Goal: Task Accomplishment & Management: Manage account settings

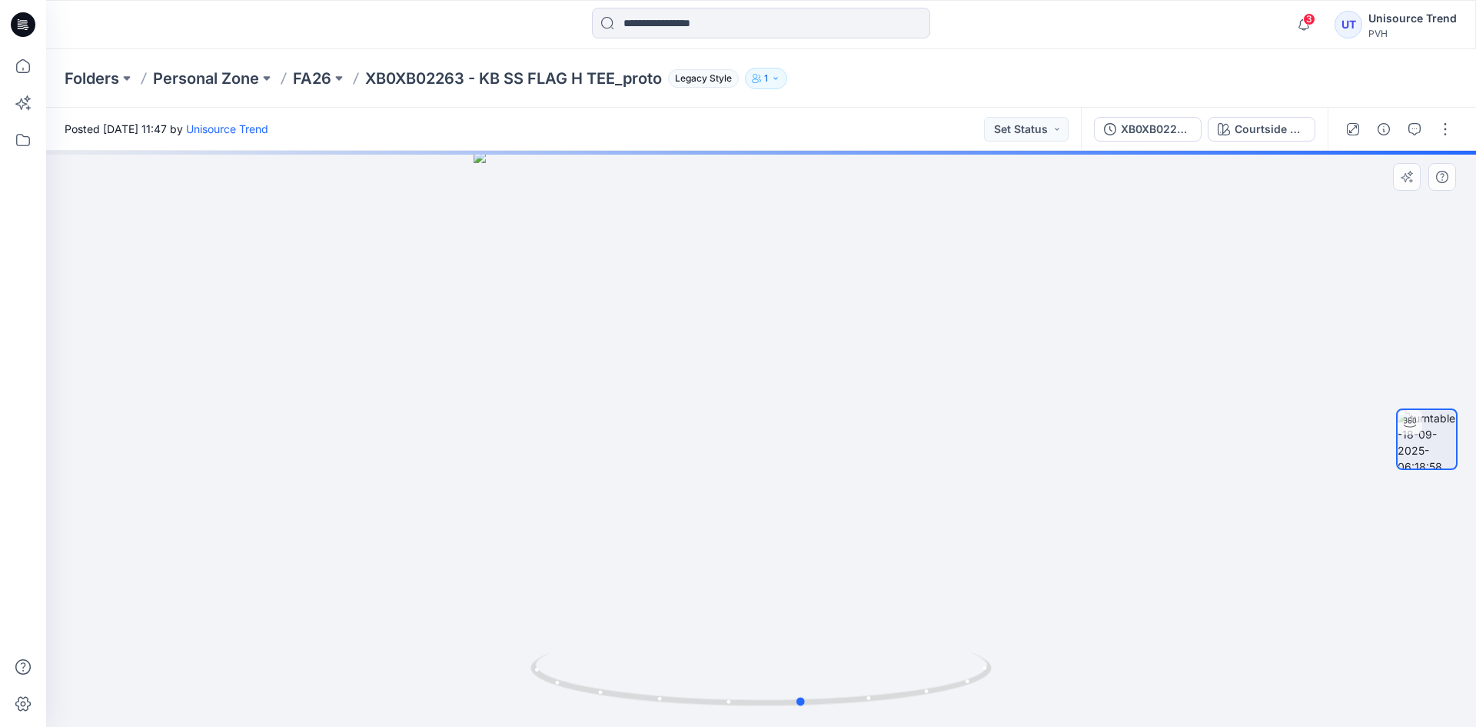
drag, startPoint x: 863, startPoint y: 470, endPoint x: 904, endPoint y: 479, distance: 42.5
click at [904, 479] on div at bounding box center [761, 439] width 1430 height 576
click at [1445, 120] on button "button" at bounding box center [1445, 129] width 25 height 25
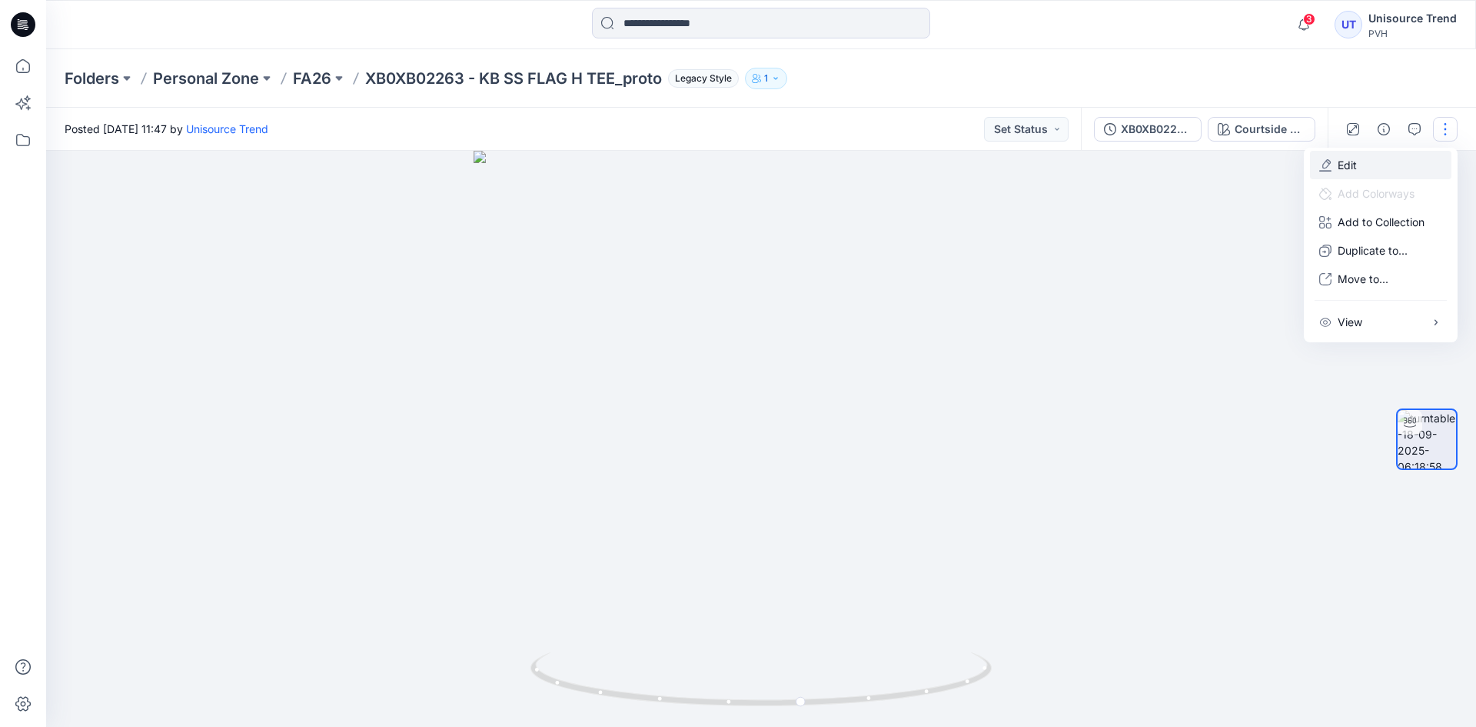
click at [1386, 157] on button "Edit" at bounding box center [1380, 165] width 141 height 28
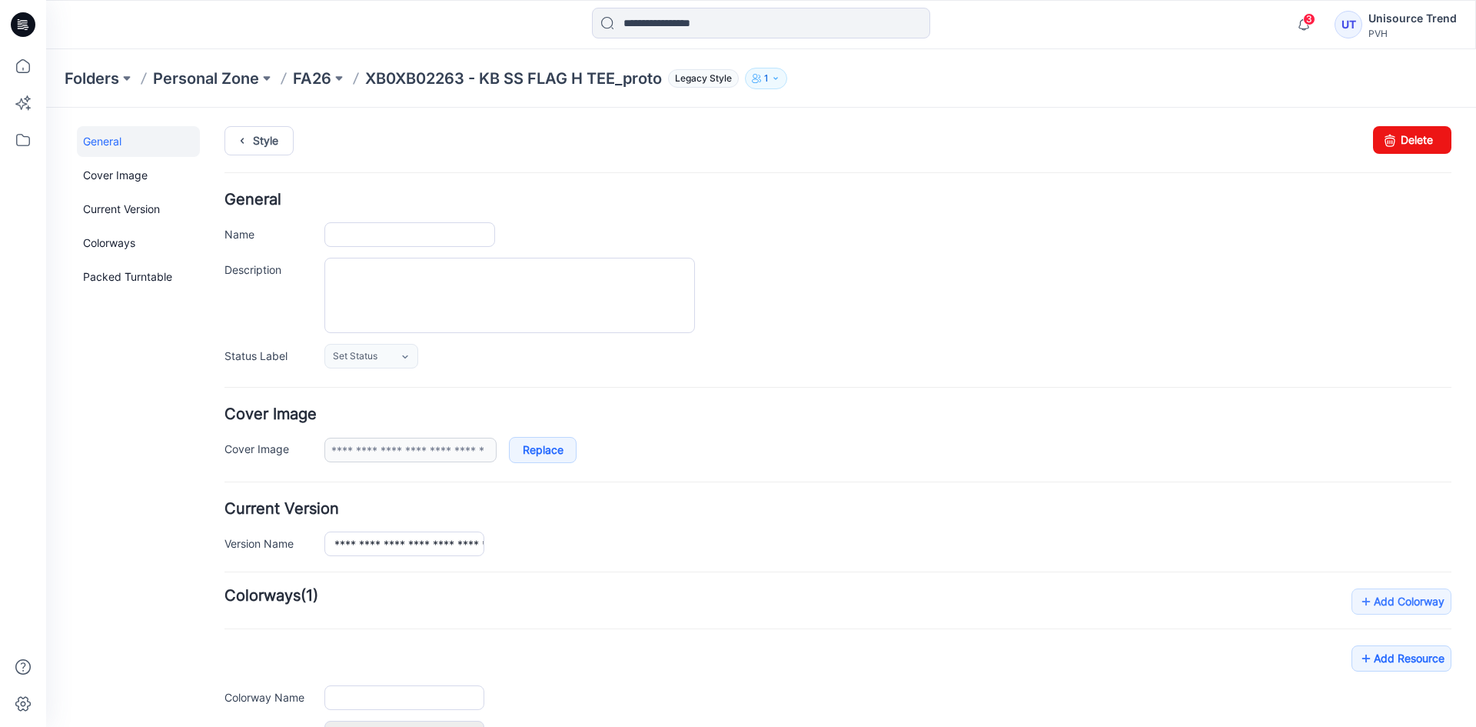
type input "**********"
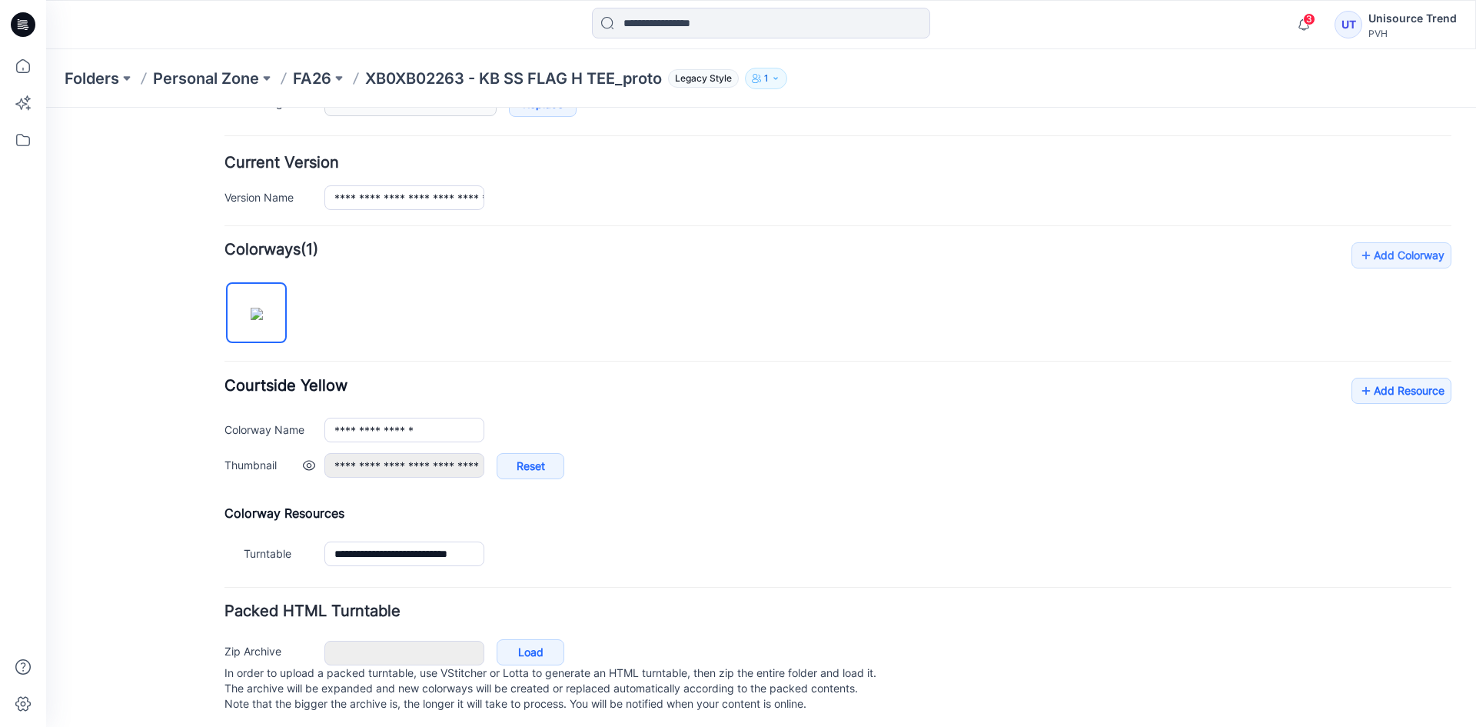
scroll to position [367, 0]
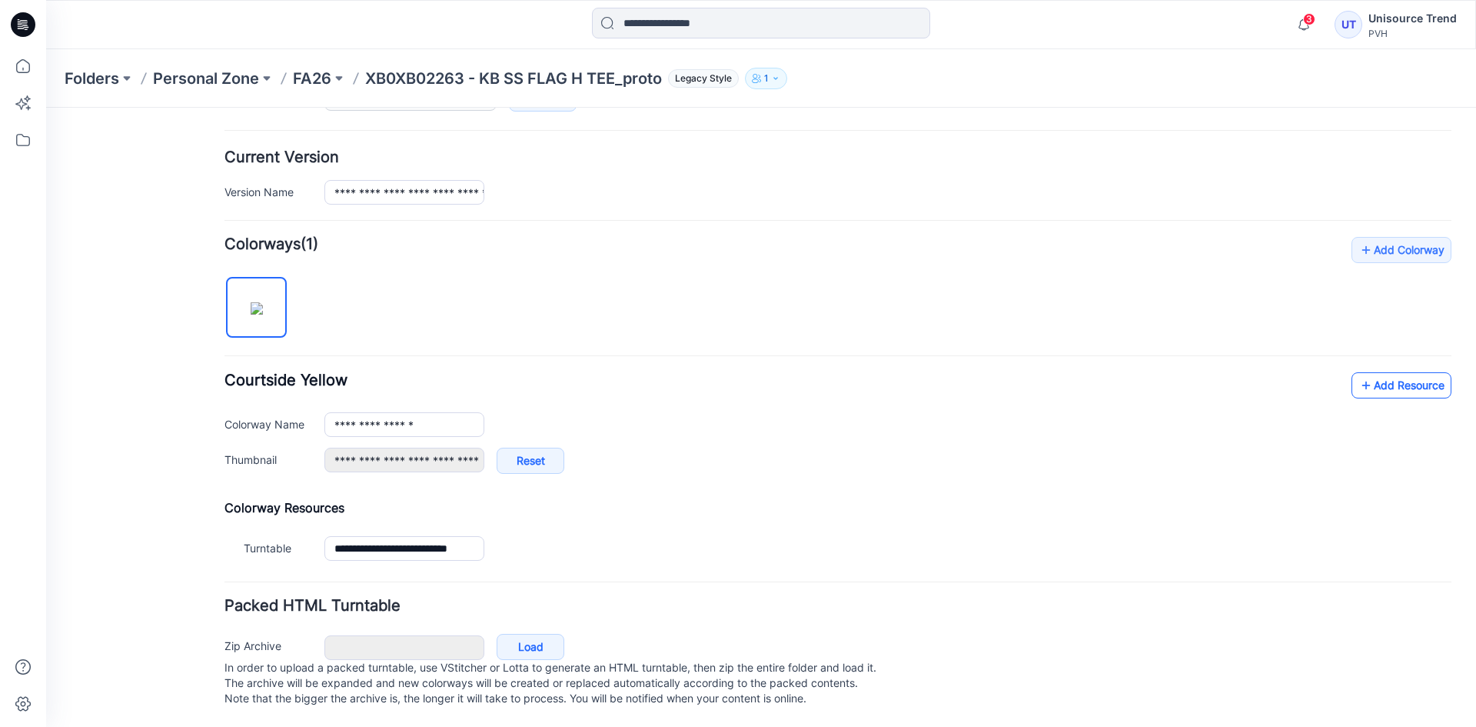
click at [1383, 377] on link "Add Resource" at bounding box center [1402, 385] width 100 height 26
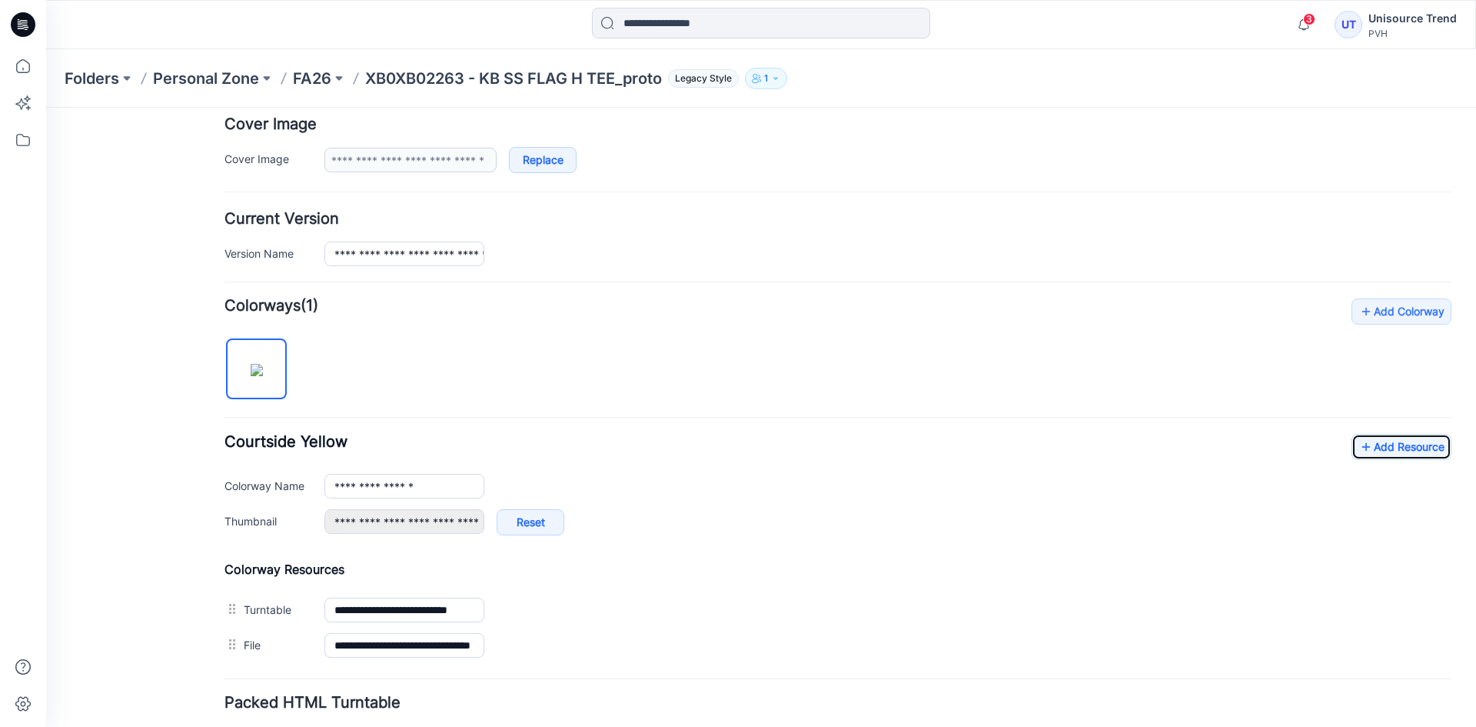
scroll to position [0, 0]
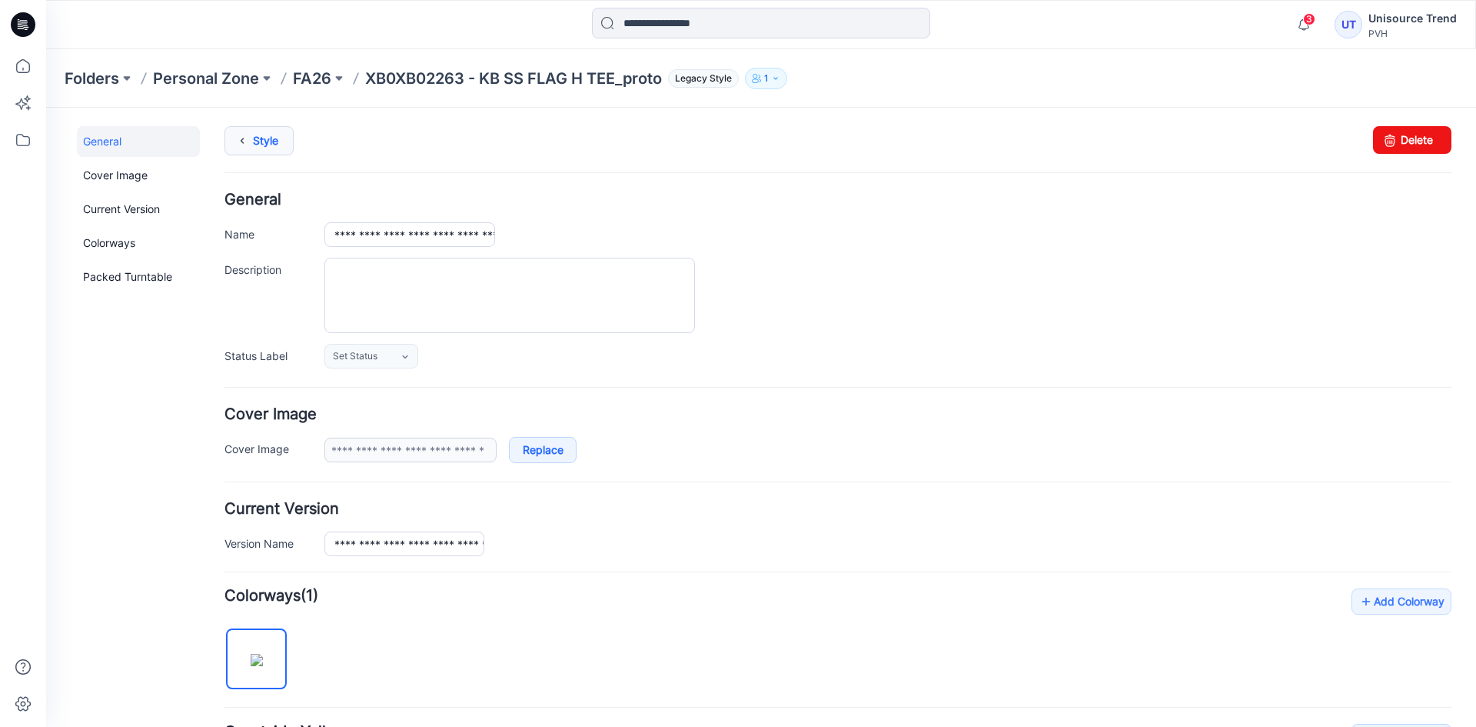
click at [272, 138] on link "Style" at bounding box center [259, 140] width 69 height 29
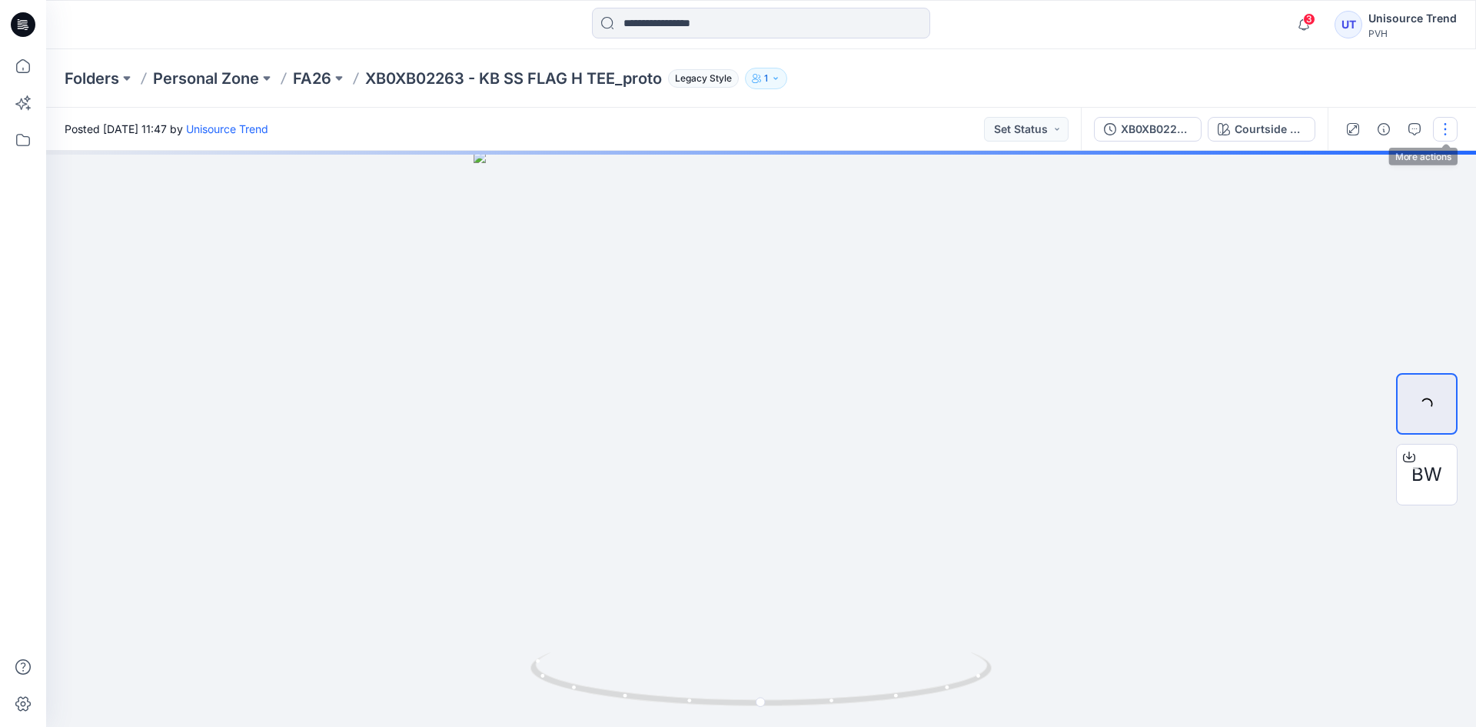
click at [1447, 134] on button "button" at bounding box center [1445, 129] width 25 height 25
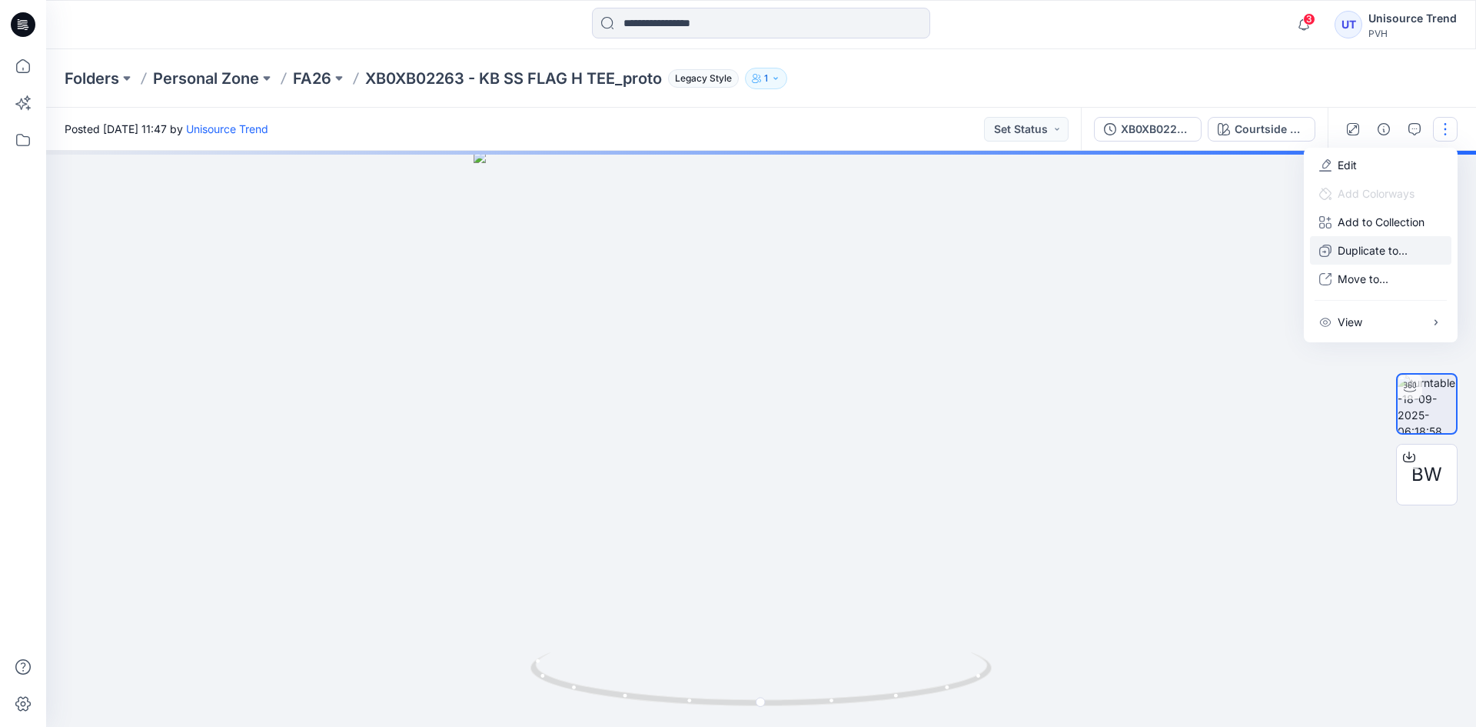
click at [1380, 261] on button "Duplicate to..." at bounding box center [1380, 250] width 141 height 28
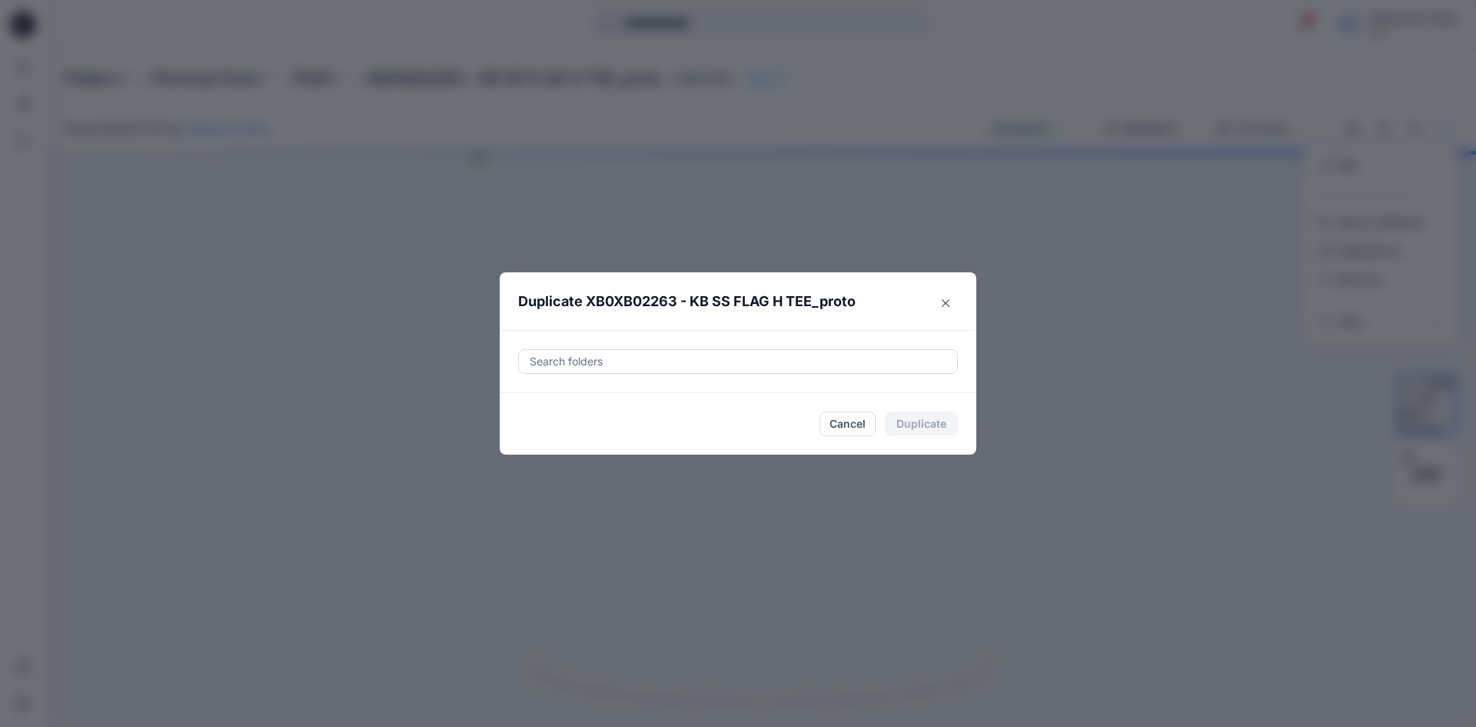
click at [726, 348] on div "Search folders" at bounding box center [738, 361] width 477 height 63
click at [711, 356] on div at bounding box center [738, 361] width 420 height 18
click at [534, 401] on div "FA26 THC Folders unisourcetrend" at bounding box center [738, 408] width 418 height 35
type input "********"
click at [512, 441] on footer "Cancel Duplicate" at bounding box center [738, 424] width 477 height 62
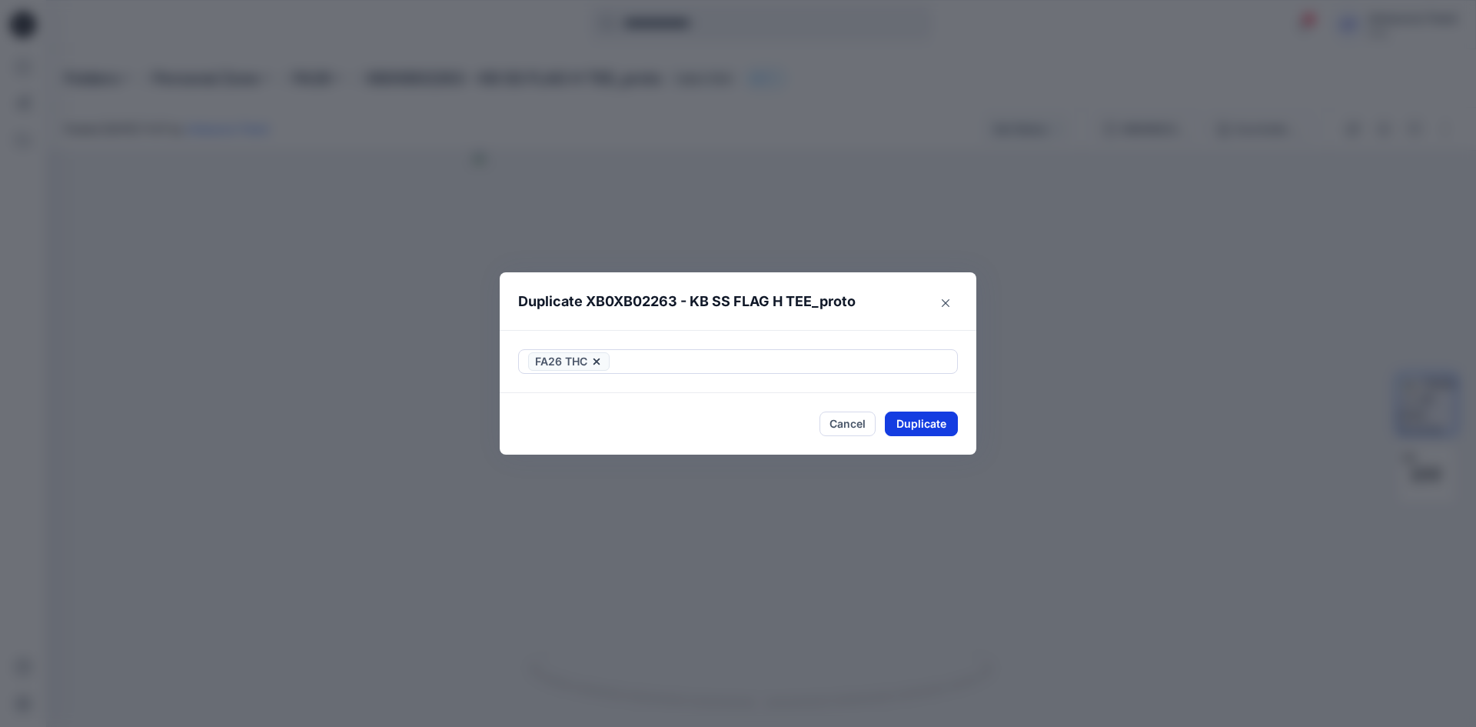
click at [910, 431] on button "Duplicate" at bounding box center [921, 423] width 73 height 25
click at [919, 427] on button "Close" at bounding box center [933, 424] width 50 height 25
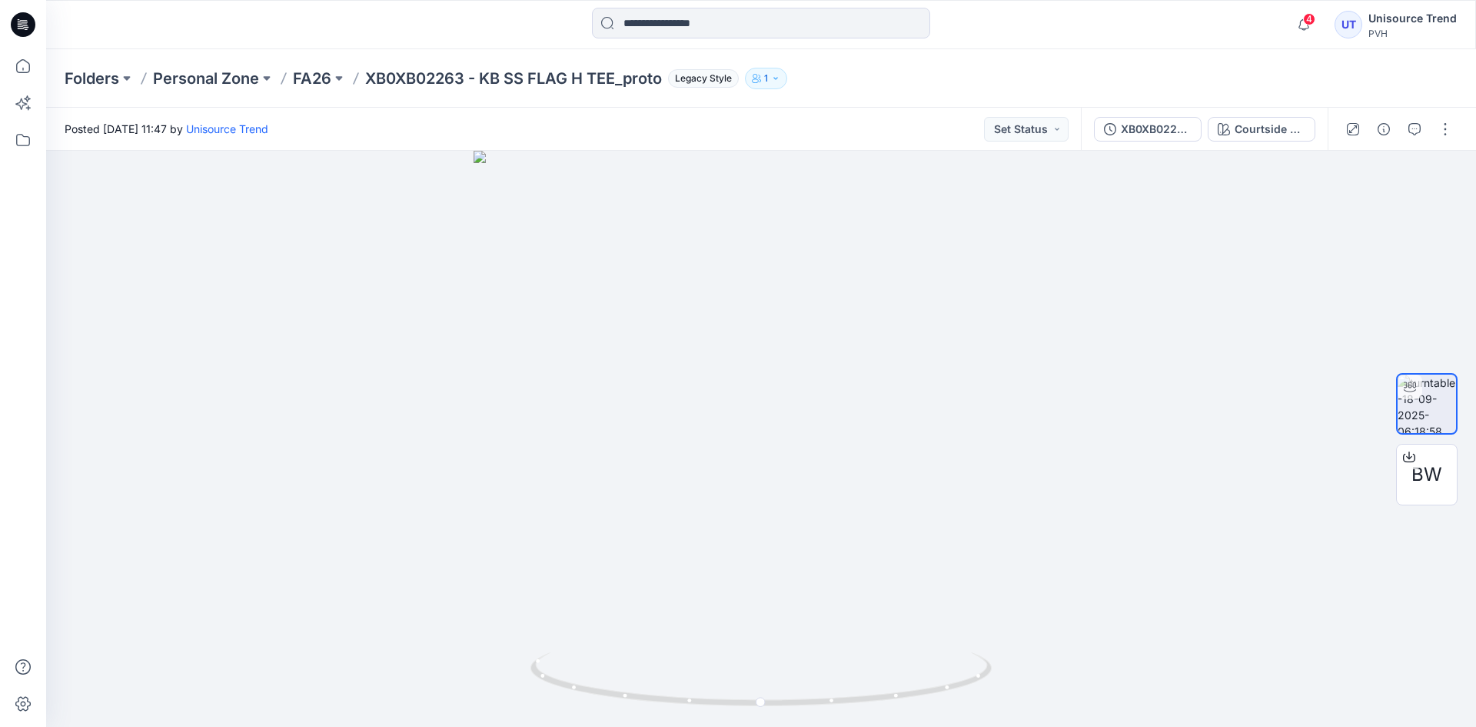
click at [12, 19] on icon at bounding box center [23, 24] width 25 height 49
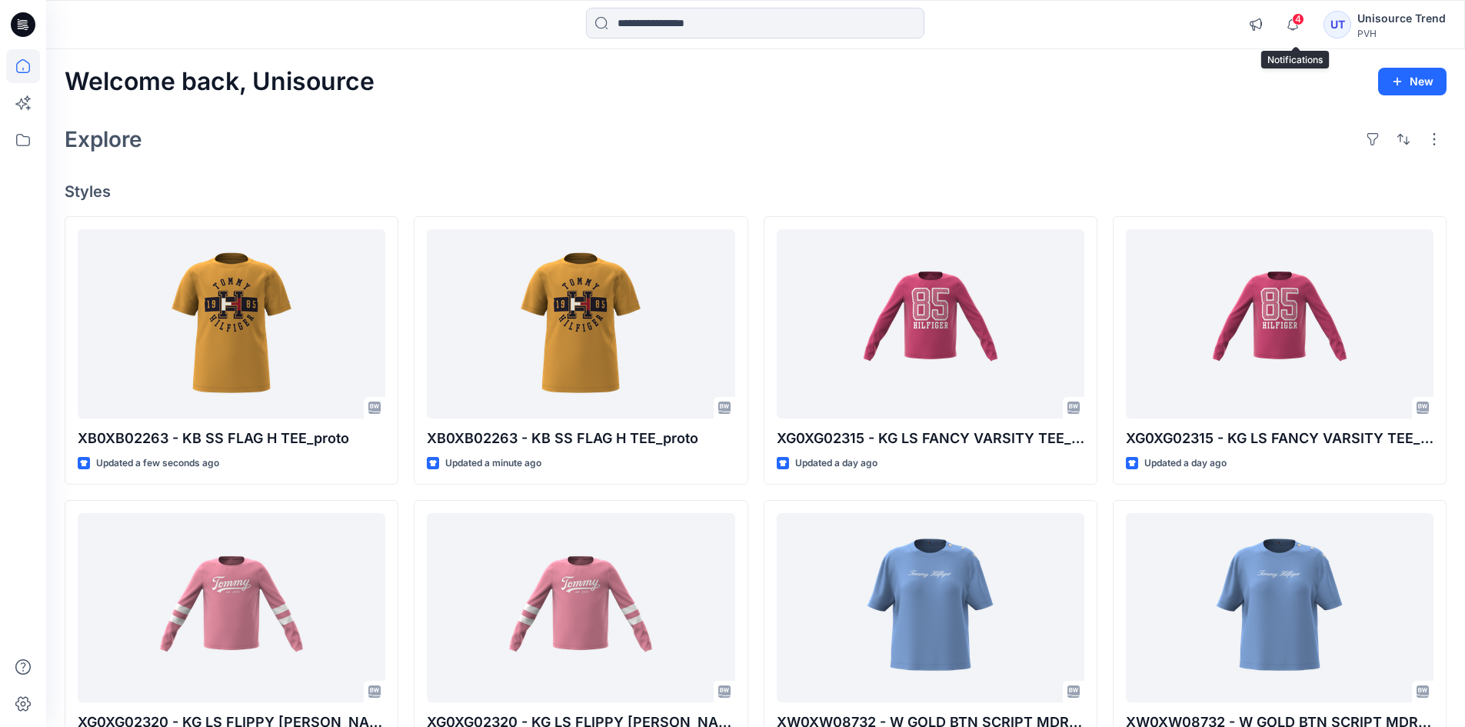
click at [1300, 22] on span "4" at bounding box center [1298, 19] width 12 height 12
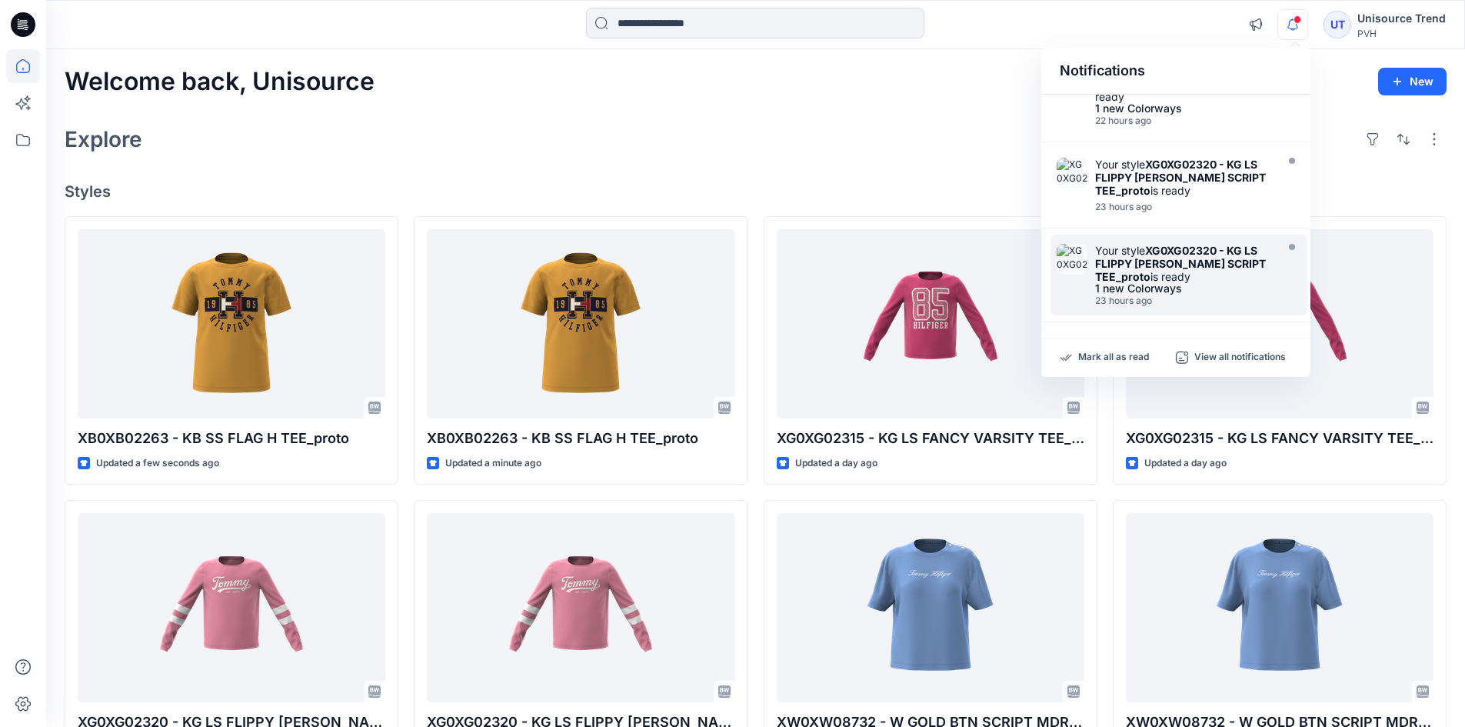
scroll to position [308, 0]
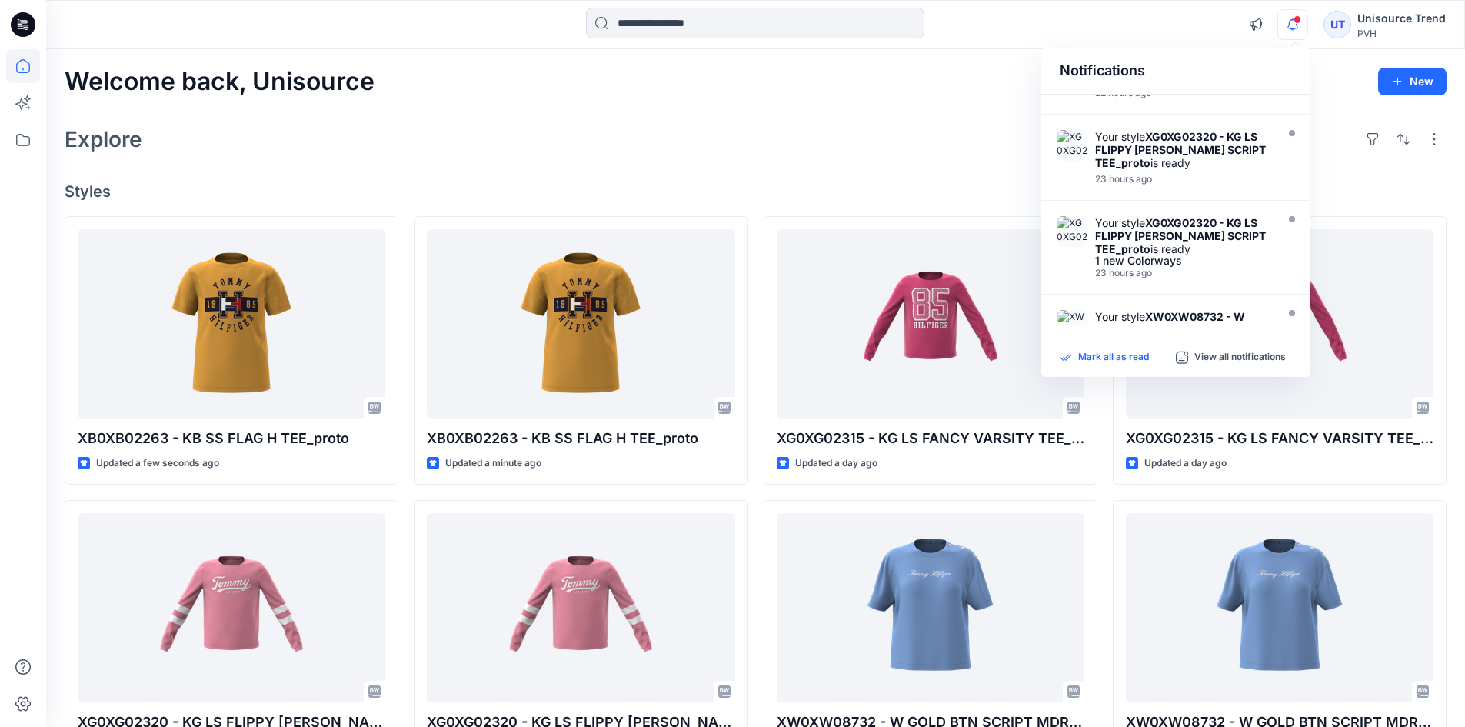
click at [1135, 352] on p "Mark all as read" at bounding box center [1113, 358] width 71 height 14
click at [904, 117] on div "Welcome back, Unisource New Explore Styles XB0XB02263 - KB SS FLAG H TEE_proto …" at bounding box center [755, 587] width 1419 height 1077
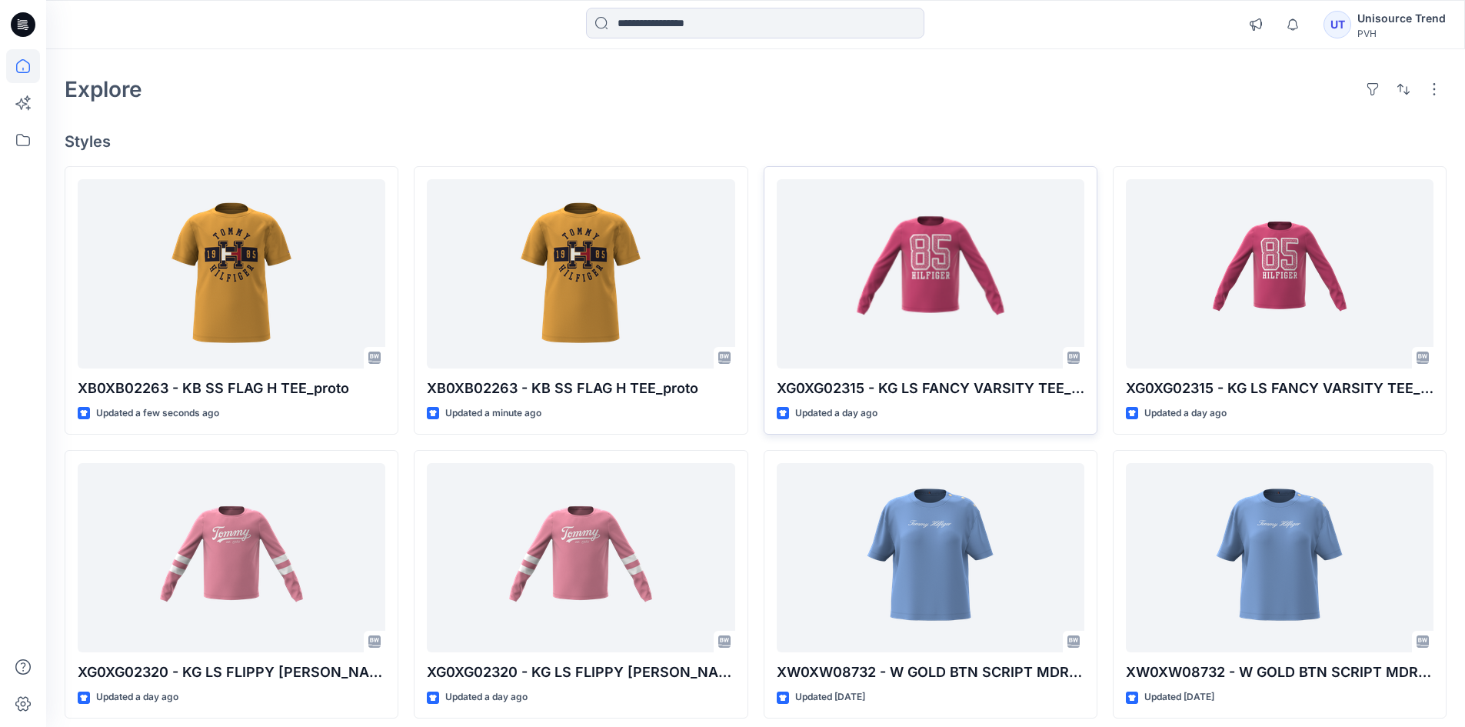
scroll to position [154, 0]
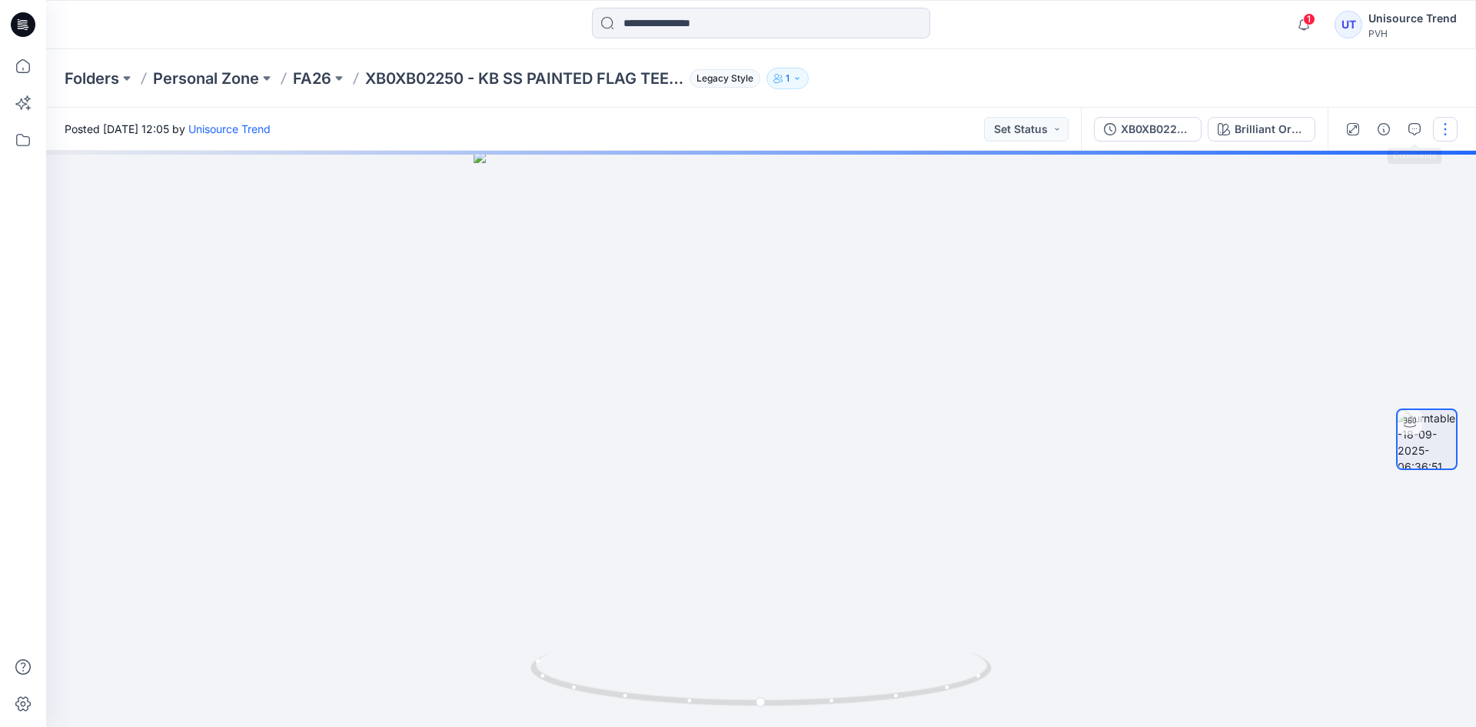
click at [1450, 126] on button "button" at bounding box center [1445, 129] width 25 height 25
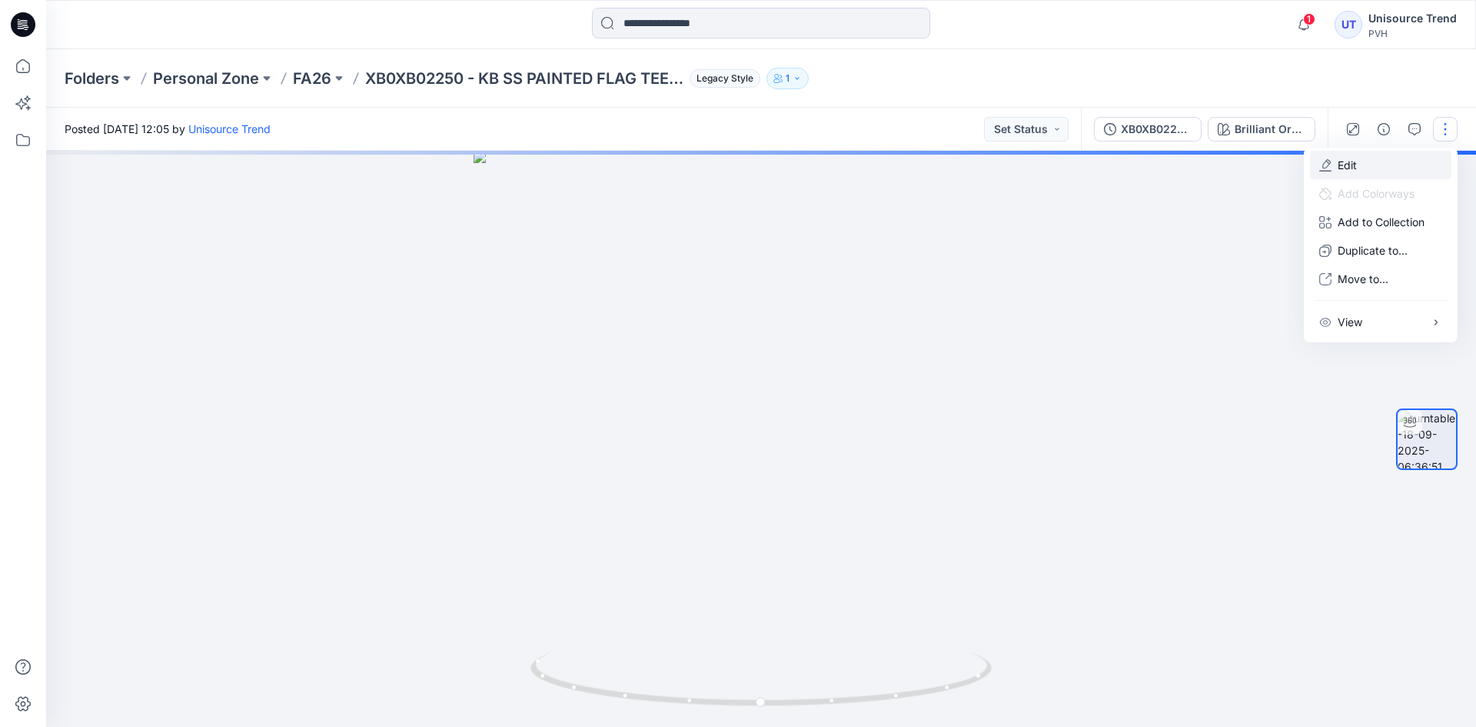
click at [1368, 167] on button "Edit" at bounding box center [1380, 165] width 141 height 28
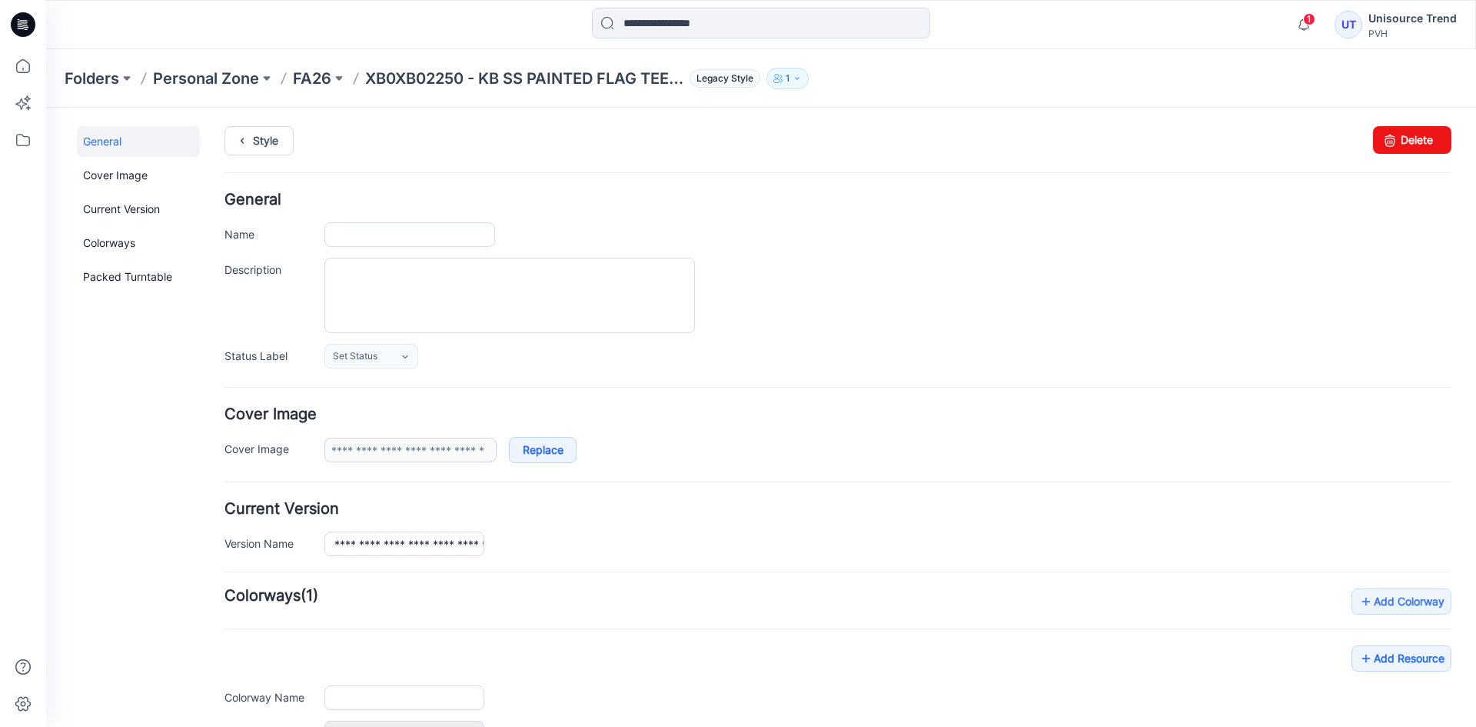
type input "**********"
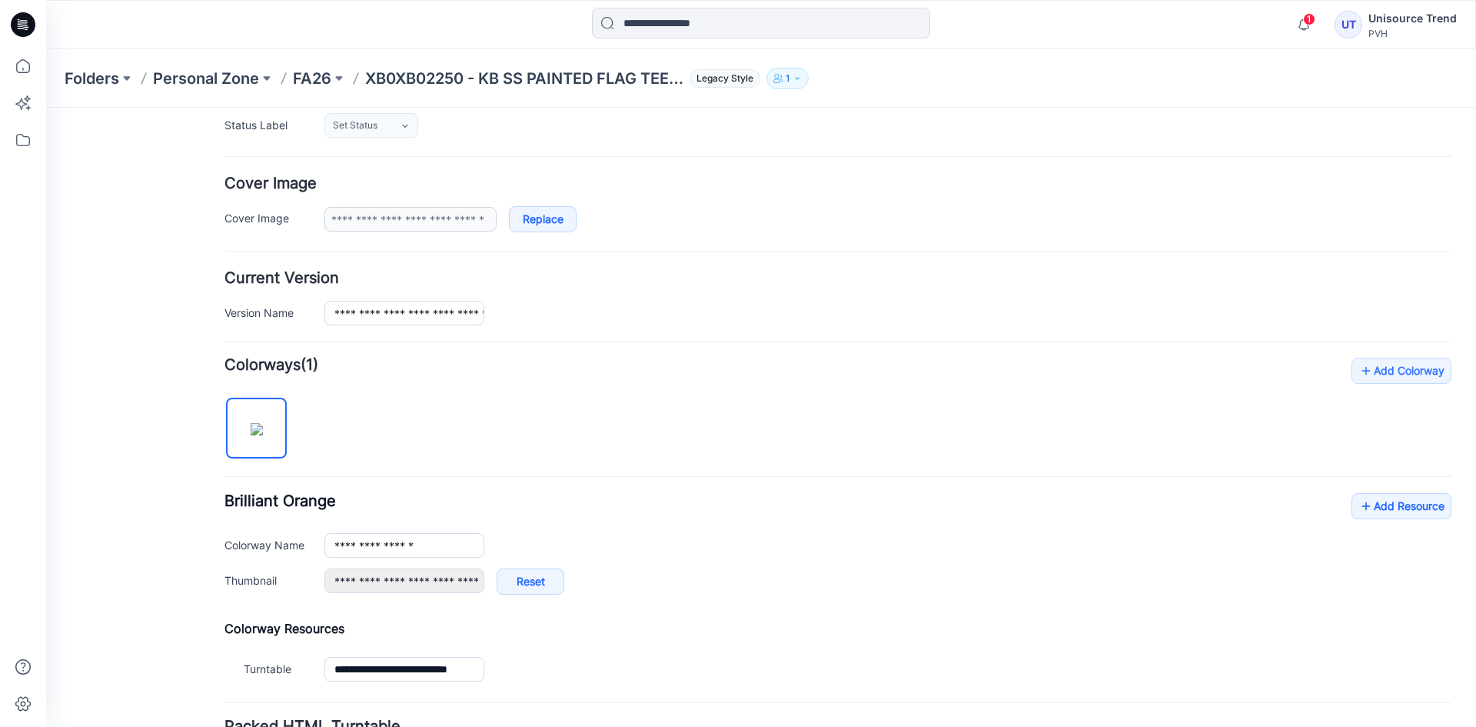
scroll to position [308, 0]
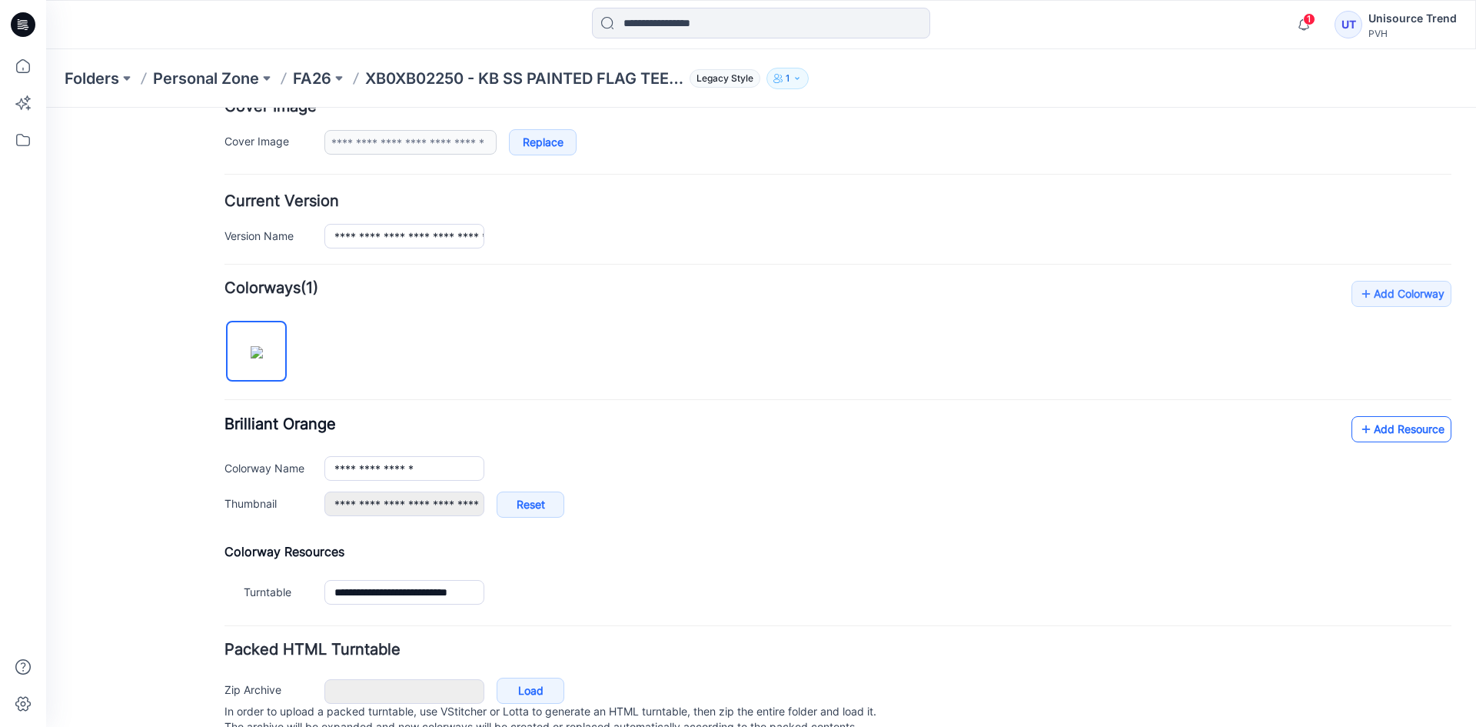
click at [1394, 423] on link "Add Resource" at bounding box center [1402, 429] width 100 height 26
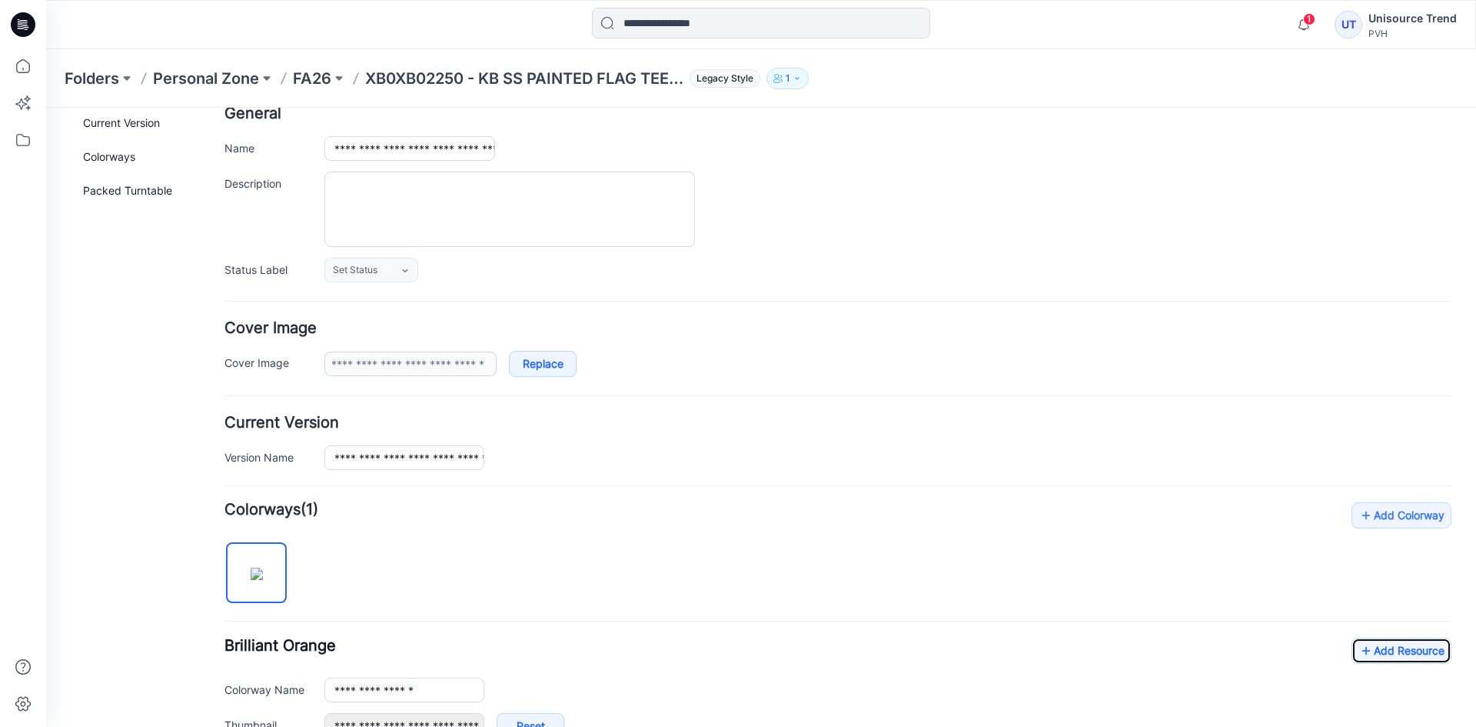
scroll to position [0, 0]
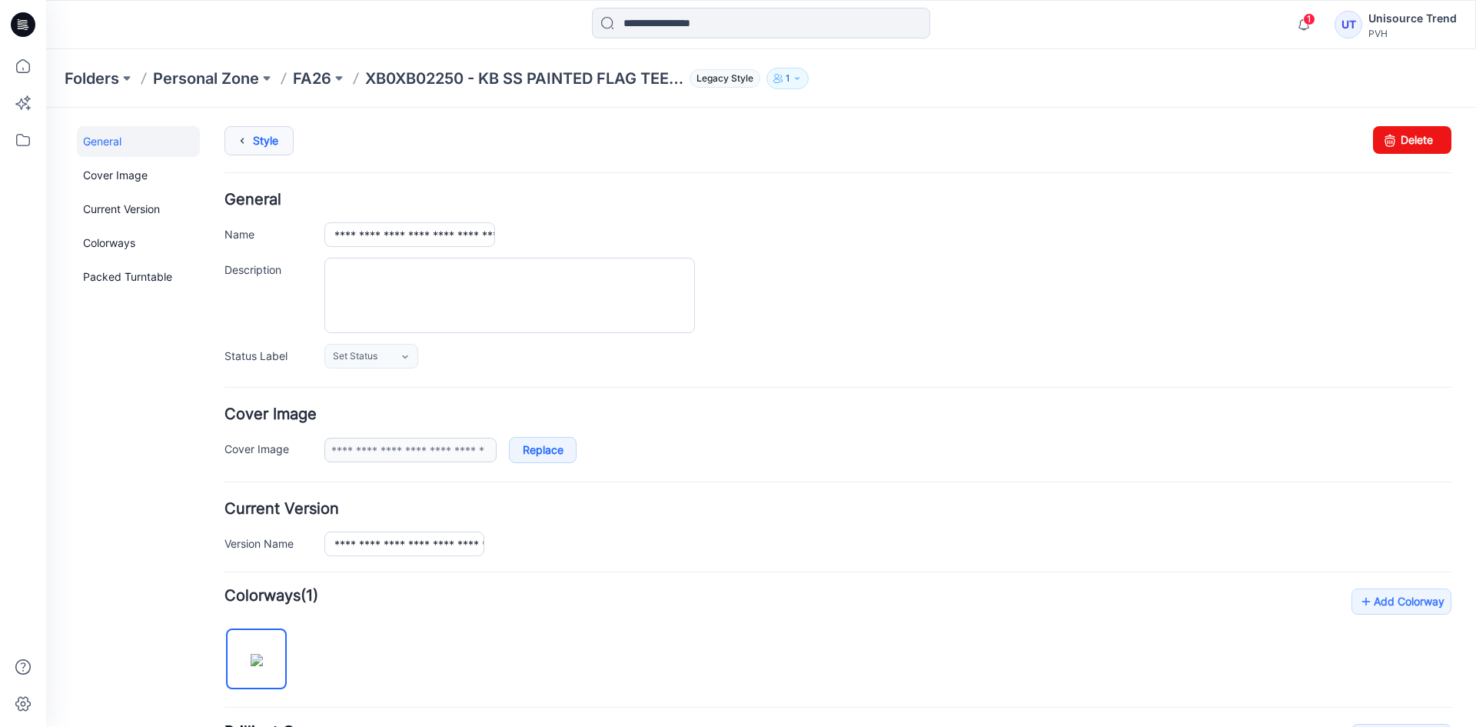
click at [254, 144] on link "Style" at bounding box center [259, 140] width 69 height 29
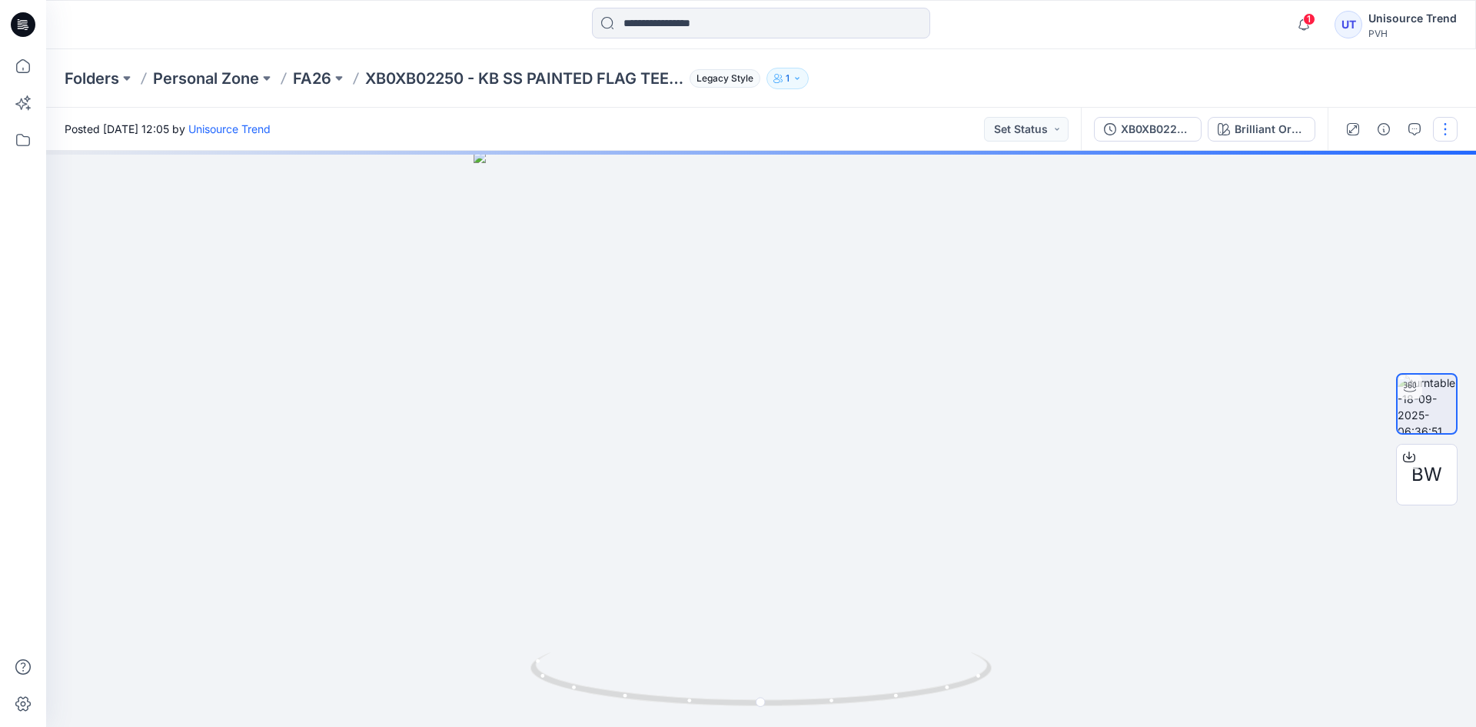
click at [1439, 128] on button "button" at bounding box center [1445, 129] width 25 height 25
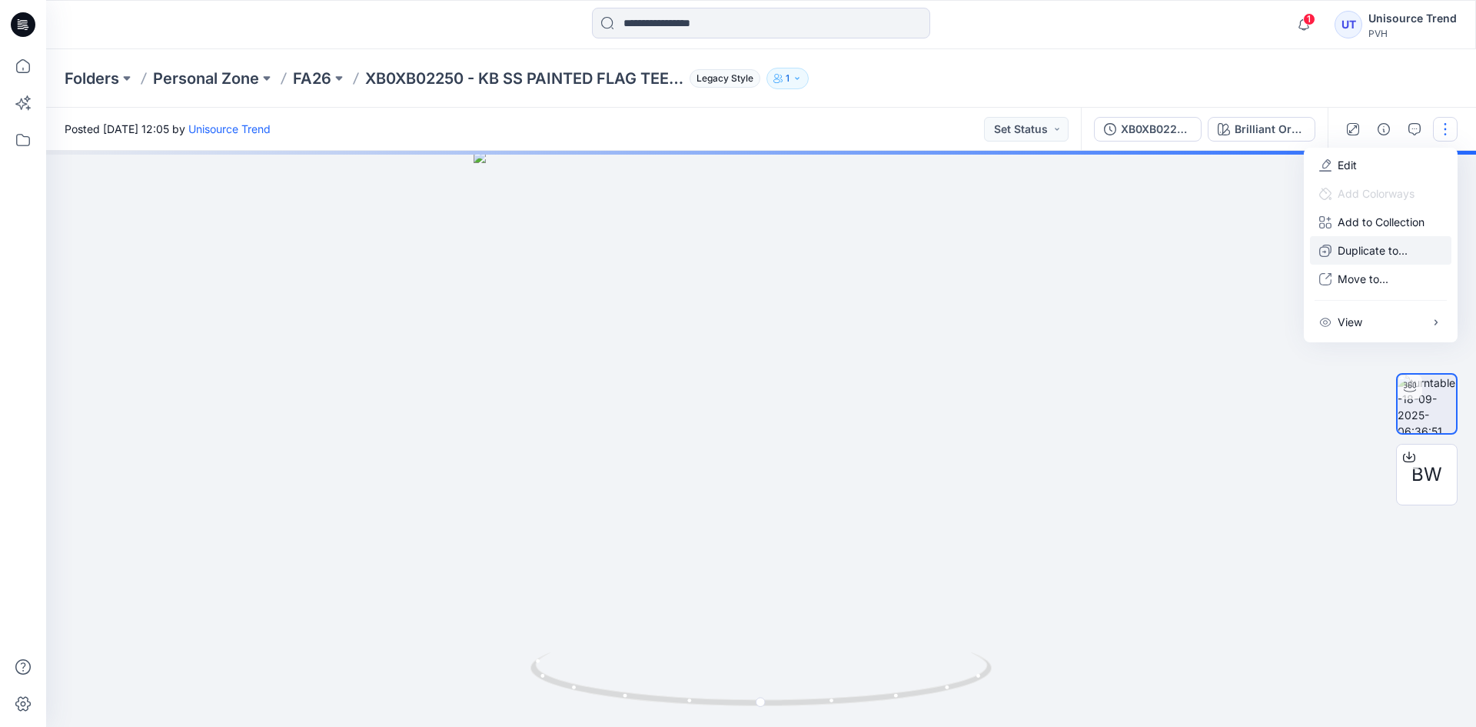
click at [1386, 243] on p "Duplicate to..." at bounding box center [1373, 250] width 70 height 16
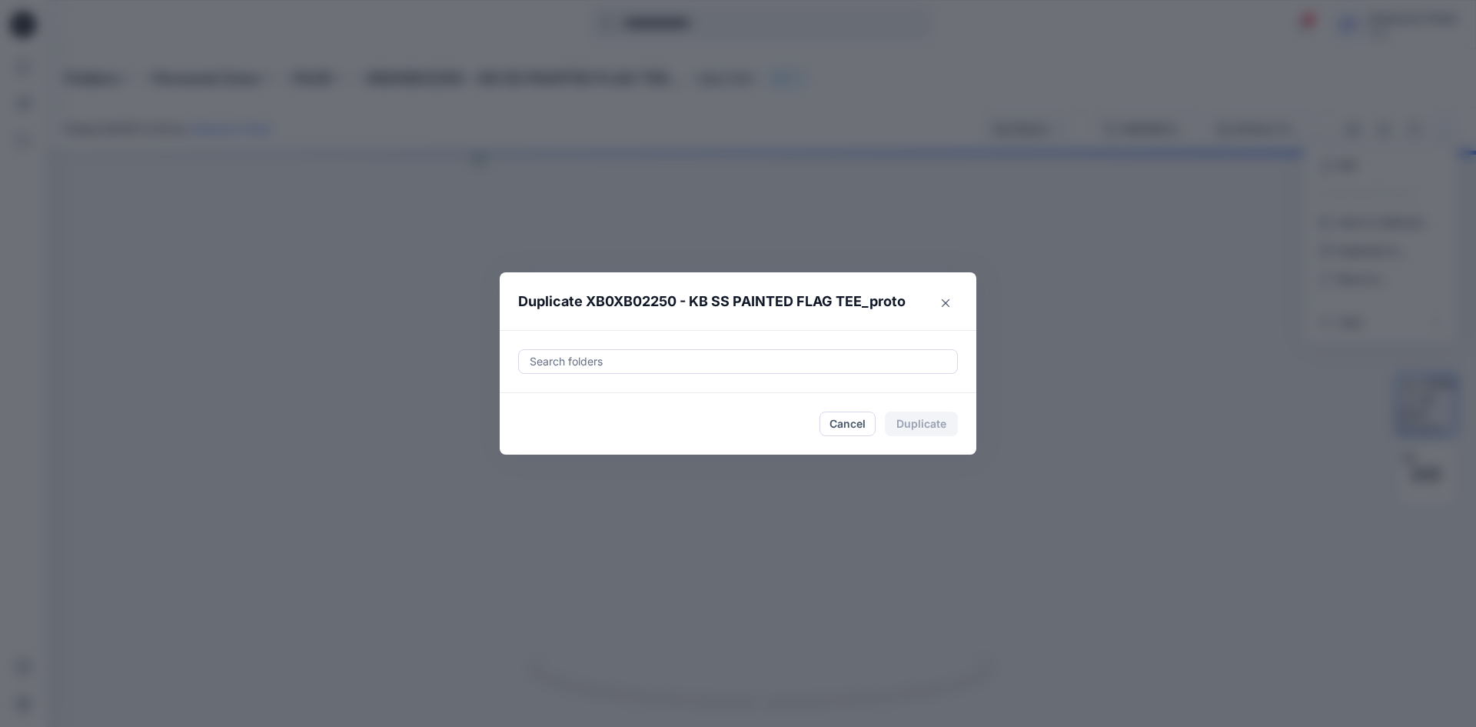
click at [573, 365] on div at bounding box center [738, 361] width 420 height 18
click at [548, 399] on div "FA26 THC" at bounding box center [601, 400] width 132 height 18
type input "********"
click at [507, 434] on footer "Cancel Duplicate" at bounding box center [738, 424] width 477 height 62
click at [952, 423] on button "Duplicate" at bounding box center [921, 423] width 73 height 25
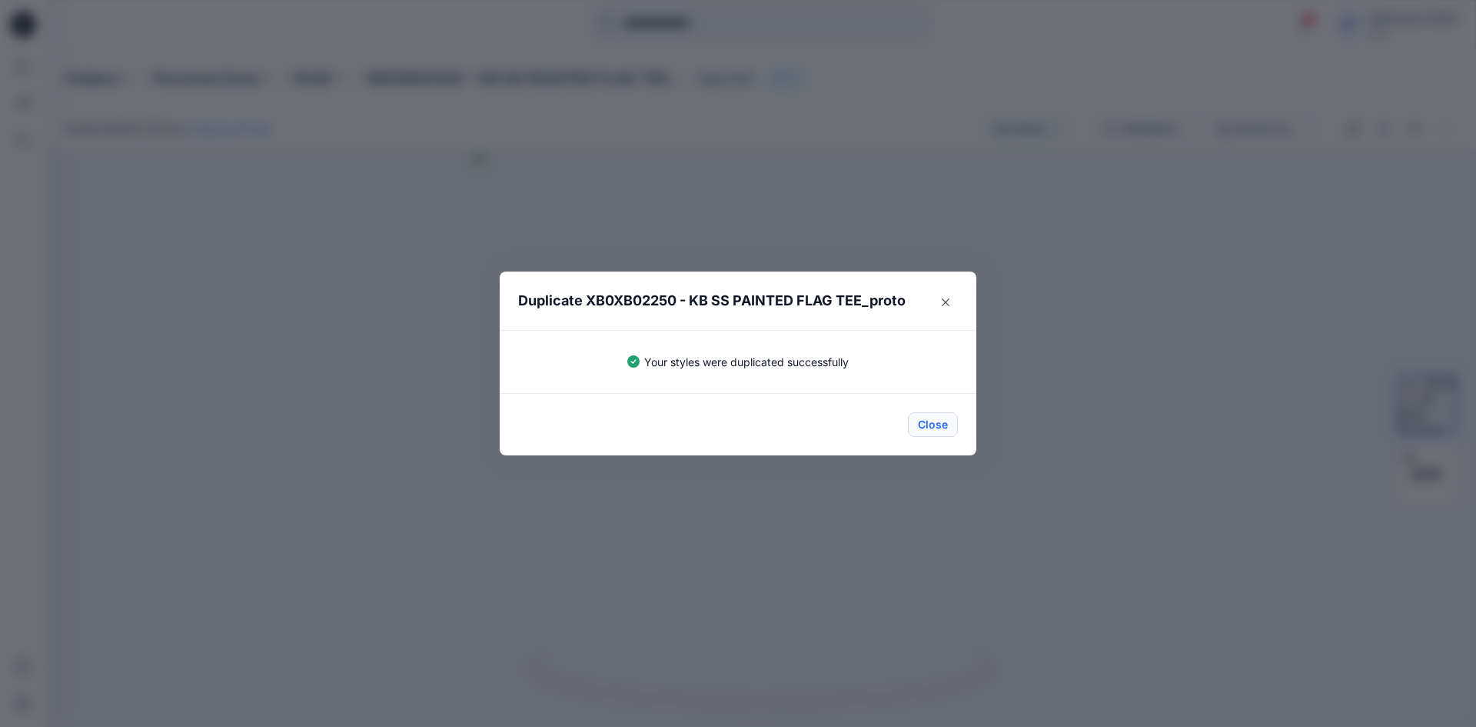
click at [940, 421] on button "Close" at bounding box center [933, 424] width 50 height 25
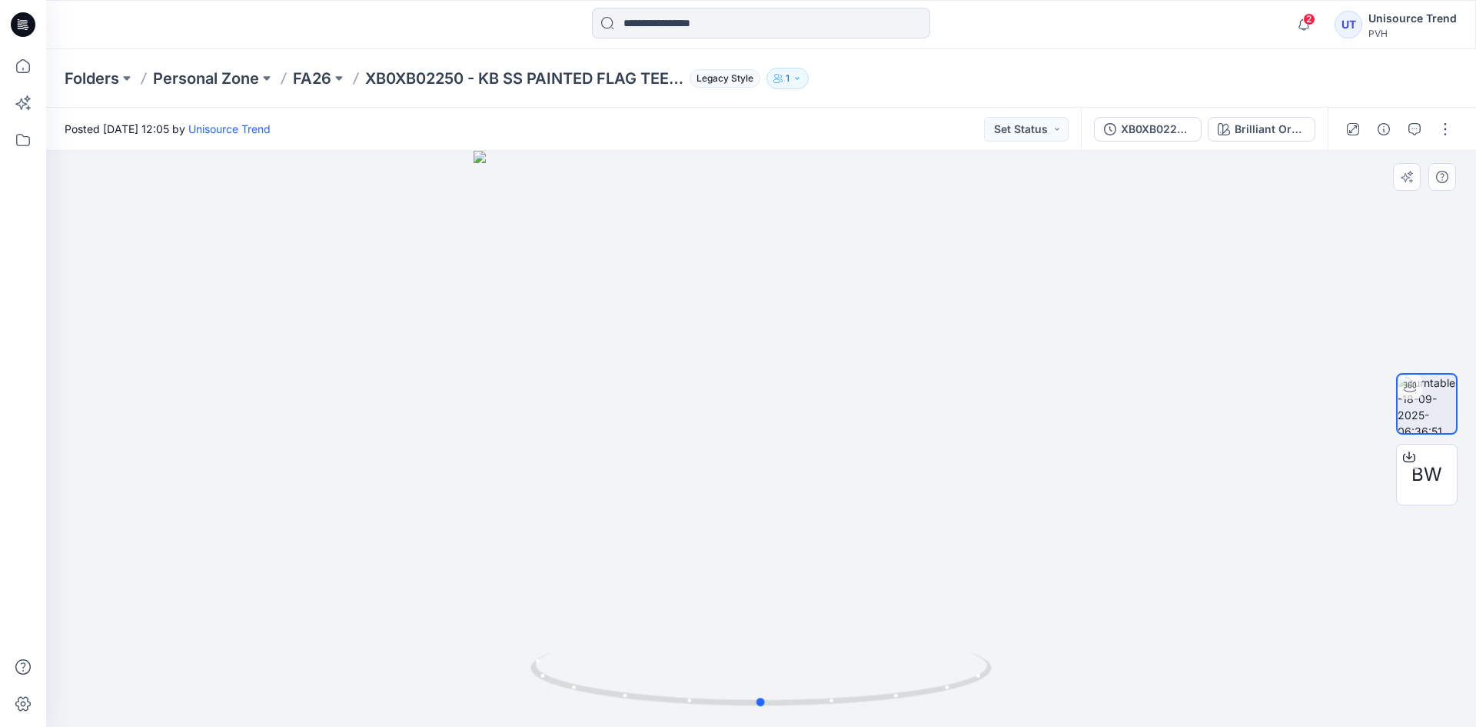
drag, startPoint x: 438, startPoint y: 198, endPoint x: 152, endPoint y: 65, distance: 315.1
click at [438, 198] on div at bounding box center [761, 439] width 1430 height 576
click at [24, 23] on icon at bounding box center [24, 22] width 7 height 1
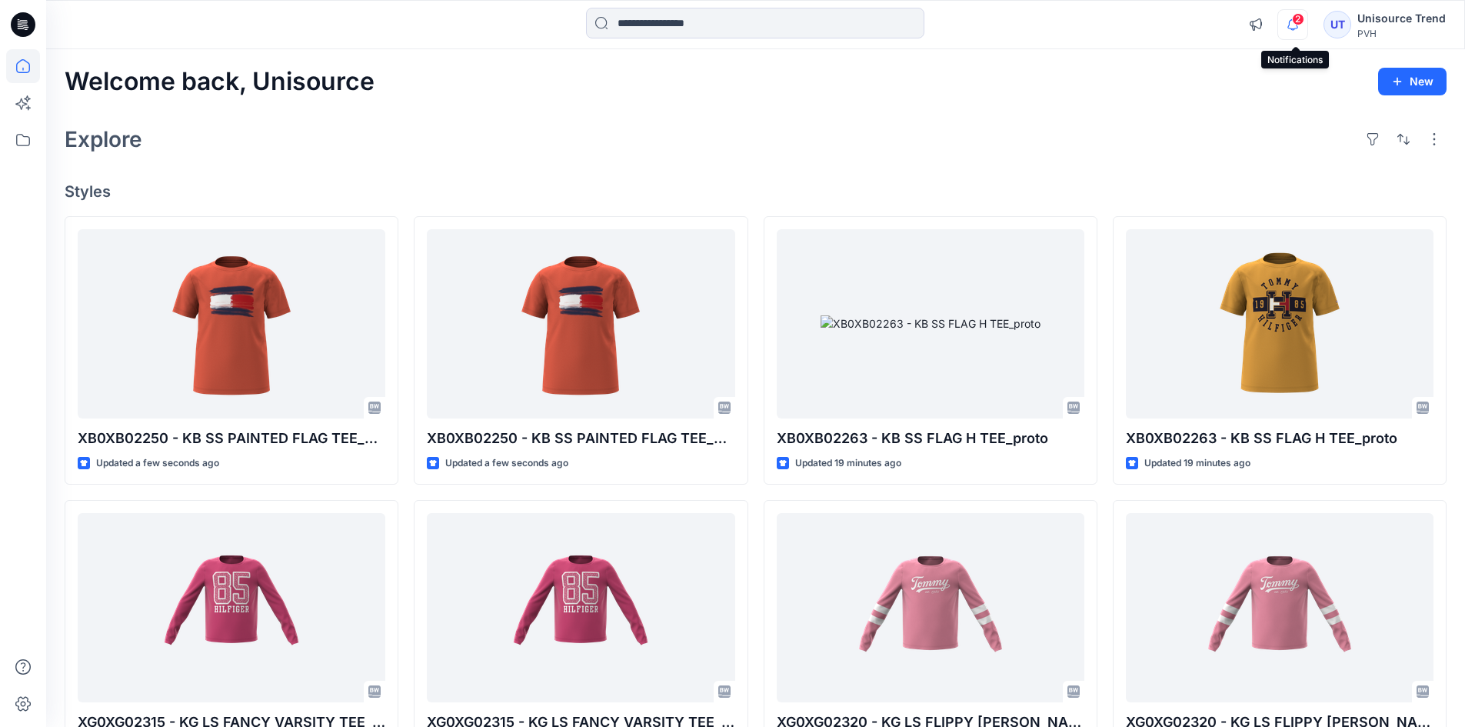
click at [1291, 16] on icon "button" at bounding box center [1292, 24] width 29 height 31
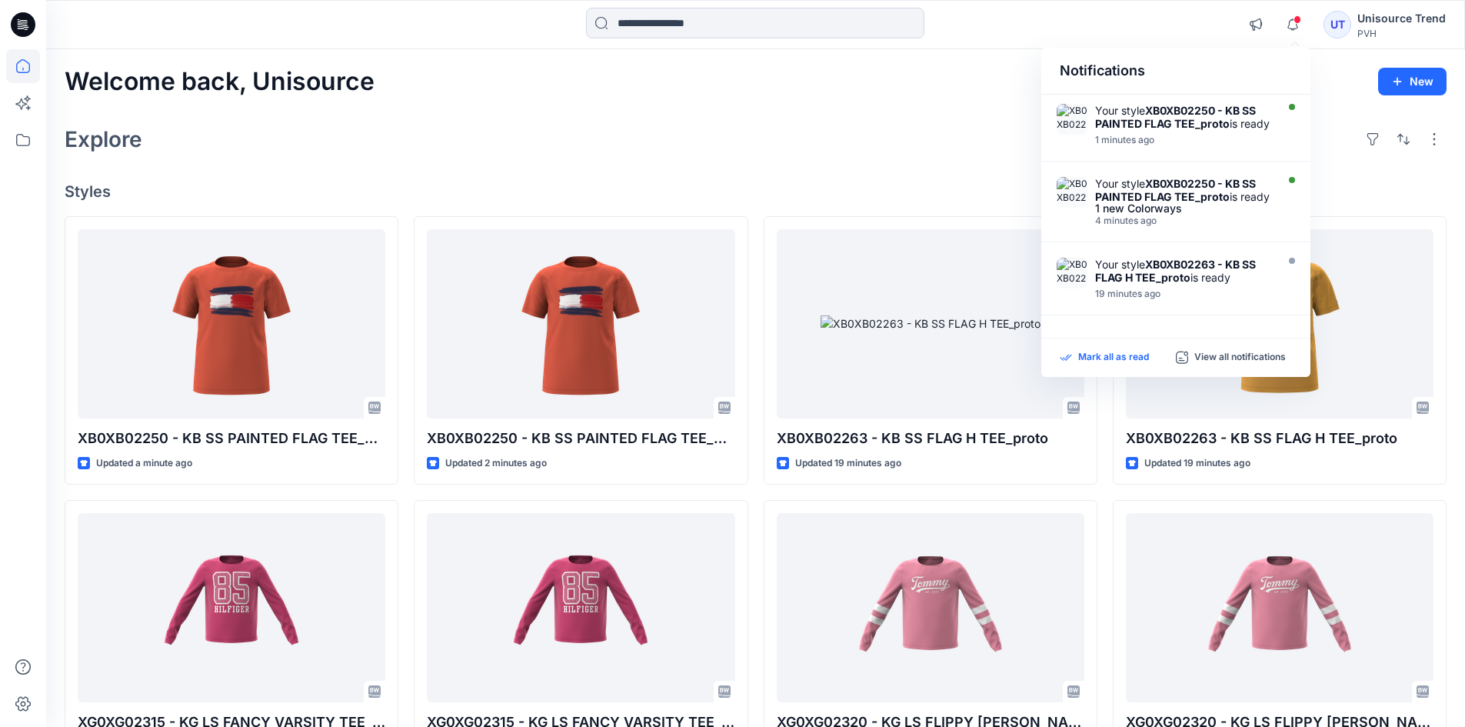
click at [1143, 362] on p "Mark all as read" at bounding box center [1113, 358] width 71 height 14
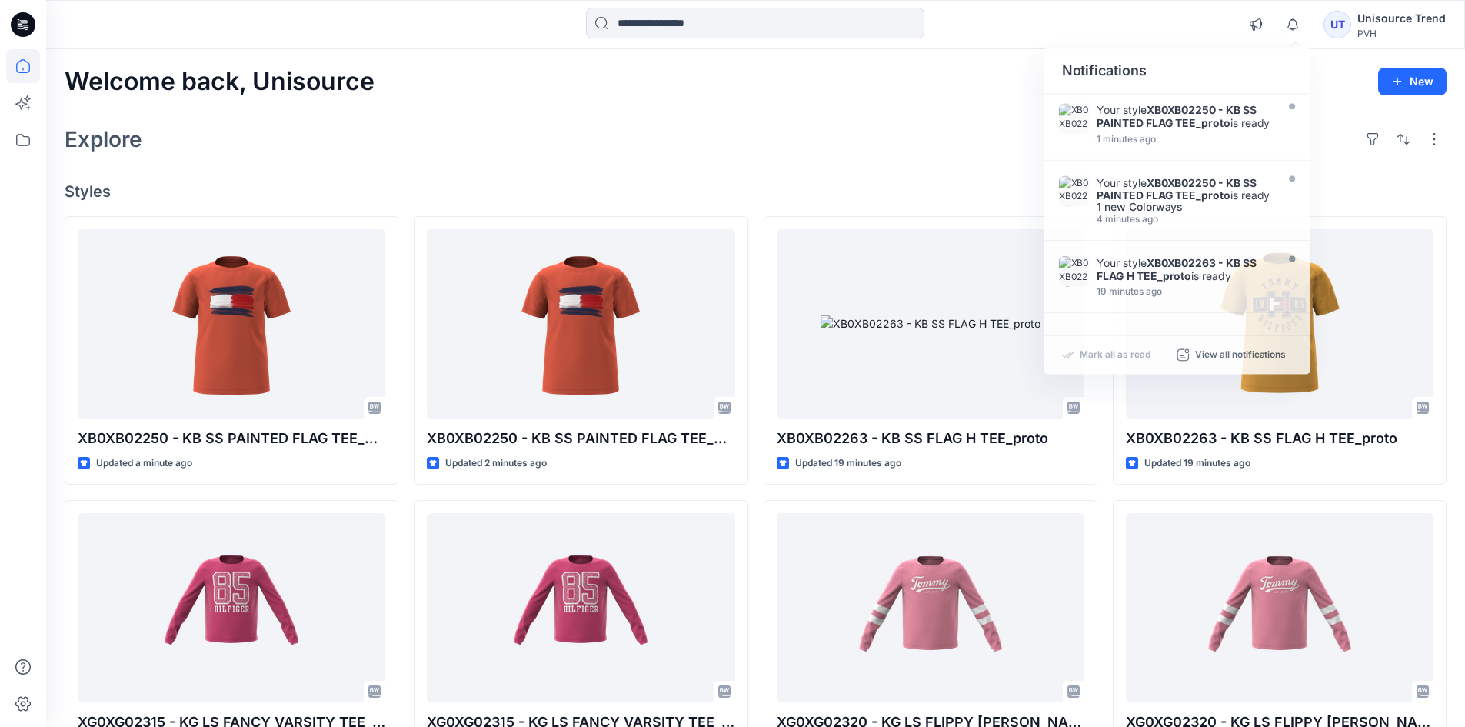
click at [854, 127] on div "Explore" at bounding box center [756, 139] width 1382 height 37
